Goal: Task Accomplishment & Management: Manage account settings

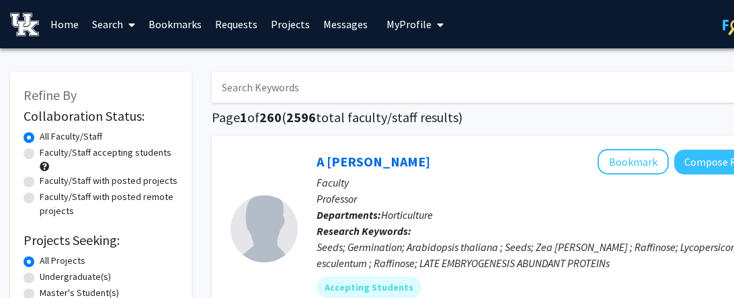
click at [437, 22] on icon "My profile dropdown to access profile and logout" at bounding box center [440, 24] width 7 height 11
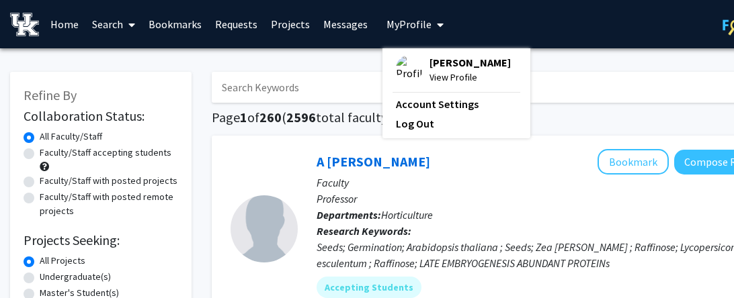
click at [406, 55] on fg-profile-picture at bounding box center [409, 70] width 27 height 30
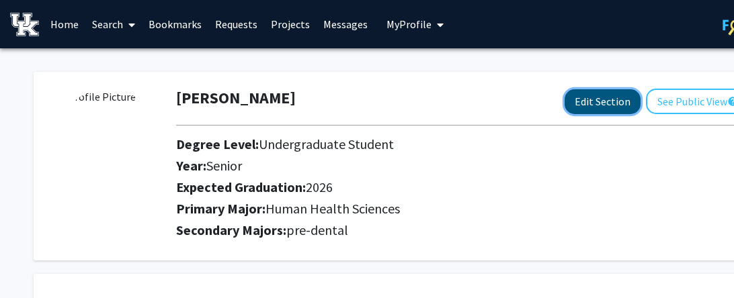
click at [615, 99] on button "Edit Section" at bounding box center [602, 101] width 76 height 25
select select "senior"
select select "2026"
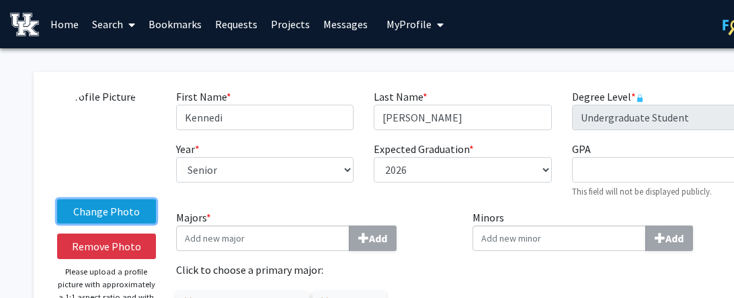
click at [115, 214] on label "Change Photo" at bounding box center [106, 212] width 99 height 24
click at [0, 0] on input "Change Photo" at bounding box center [0, 0] width 0 height 0
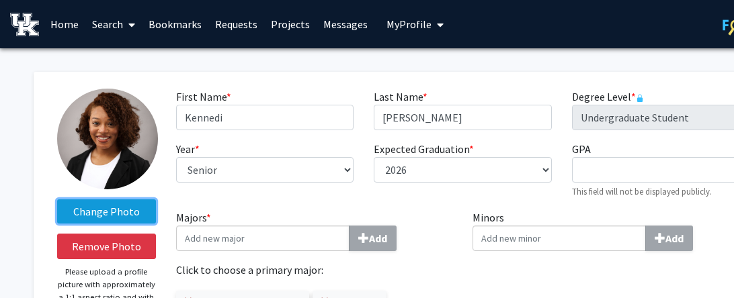
click at [127, 215] on label "Change Photo" at bounding box center [106, 212] width 99 height 24
click at [0, 0] on input "Change Photo" at bounding box center [0, 0] width 0 height 0
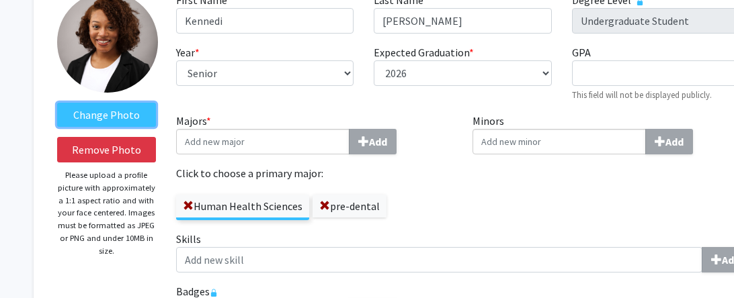
scroll to position [97, 0]
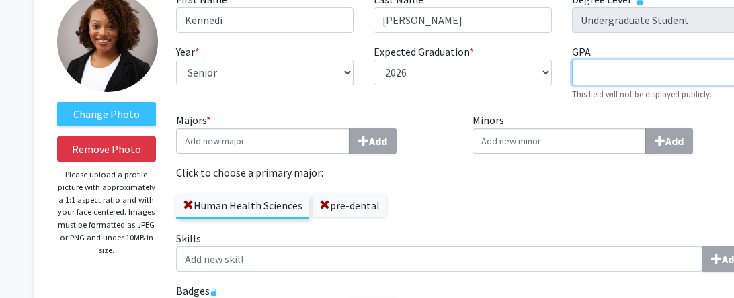
click at [662, 67] on input "GPA required" at bounding box center [660, 73] width 177 height 26
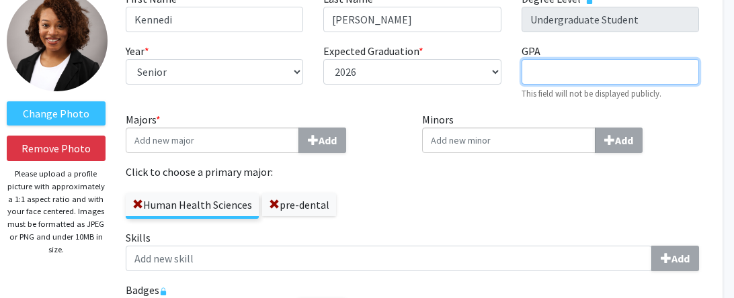
scroll to position [98, 52]
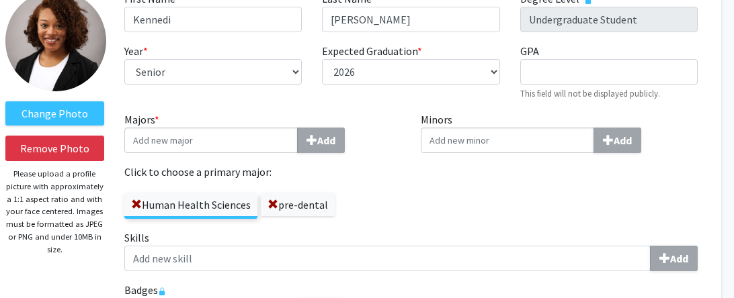
click at [200, 141] on input "Majors * Add" at bounding box center [210, 141] width 173 height 26
click at [341, 105] on div "First Name * required Kennedi Last Name * required [PERSON_NAME] Degree Level *…" at bounding box center [410, 51] width 593 height 121
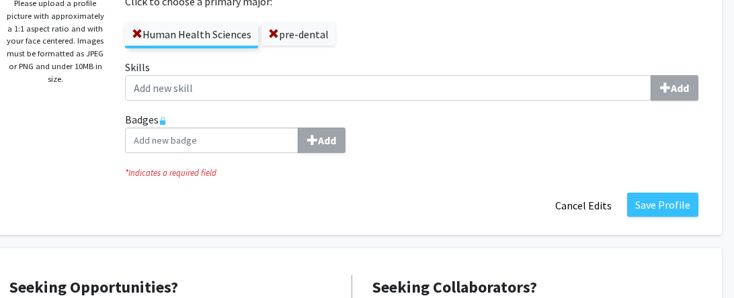
scroll to position [273, 51]
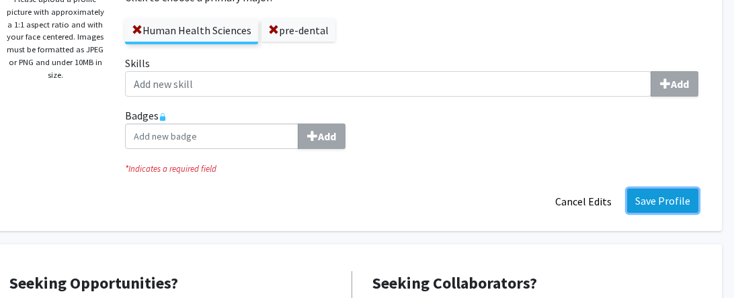
click at [682, 204] on button "Save Profile" at bounding box center [662, 201] width 71 height 24
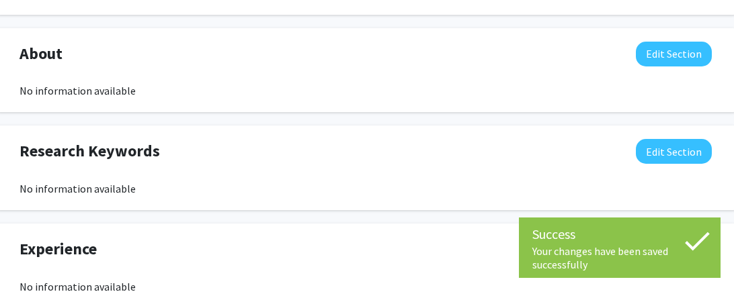
scroll to position [599, 37]
